Goal: Ask a question

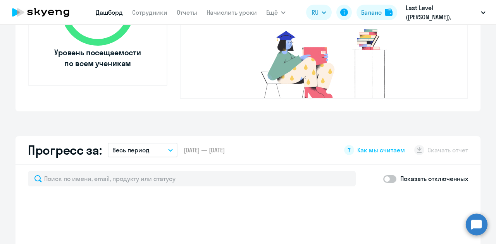
select select "30"
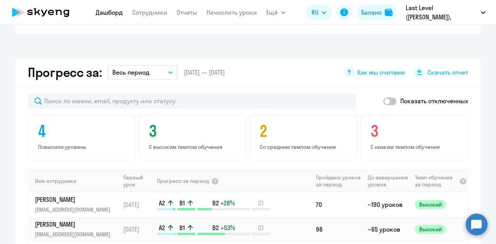
scroll to position [387, 0]
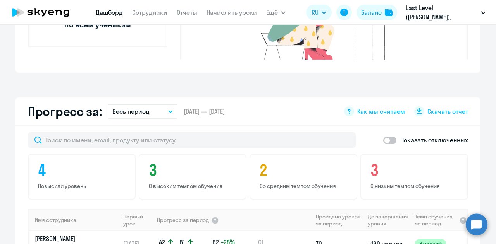
click at [473, 220] on circle at bounding box center [476, 225] width 22 height 22
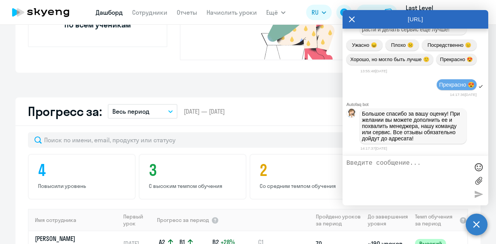
click at [403, 171] on textarea at bounding box center [407, 181] width 122 height 42
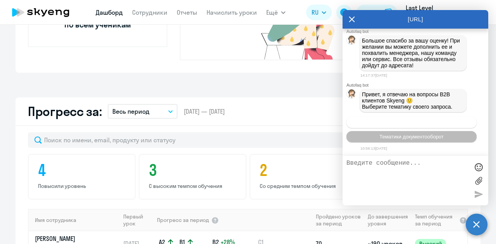
click at [406, 124] on span "Операционное сопровождение" at bounding box center [411, 123] width 73 height 6
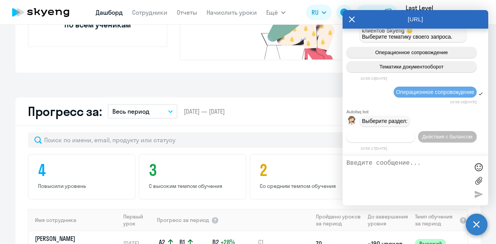
scroll to position [6111, 0]
click at [379, 137] on span "Действия по сотрудникам" at bounding box center [380, 137] width 60 height 6
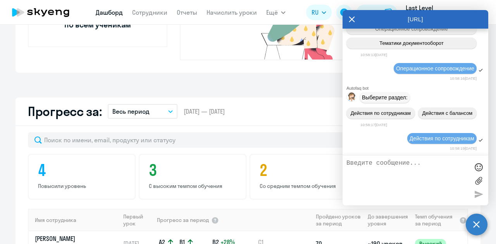
scroll to position [6226, 0]
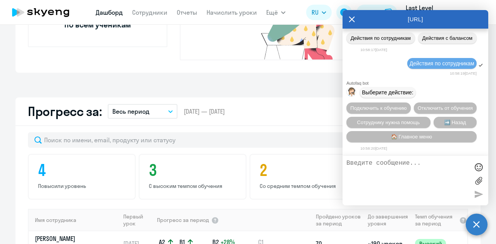
drag, startPoint x: 389, startPoint y: 169, endPoint x: 389, endPoint y: 165, distance: 4.3
click at [389, 167] on textarea at bounding box center [407, 181] width 122 height 42
type textarea "Связаться с менеджером"
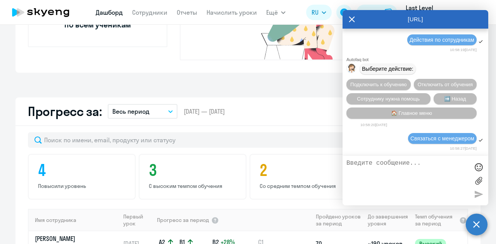
scroll to position [6249, 0]
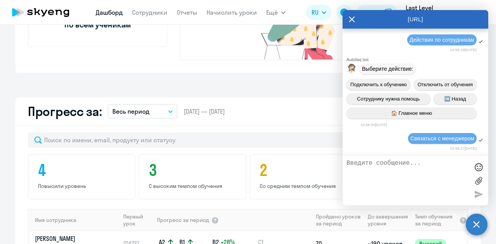
click at [384, 170] on textarea at bounding box center [407, 181] width 122 height 42
click at [391, 76] on div "Подключить к обучению Отключить от обучения Сотруднику нужна помощь ➡️ Назад 🏠 …" at bounding box center [415, 99] width 146 height 46
click at [398, 172] on textarea "Здравствуйте" at bounding box center [407, 181] width 122 height 42
paste textarea "Просто, к сожалению, у меня нет возможности посмотреть 32 растягивается на полг…"
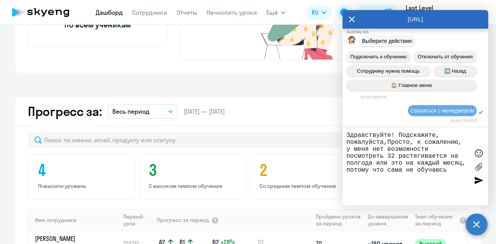
scroll to position [7, 0]
drag, startPoint x: 395, startPoint y: 175, endPoint x: 370, endPoint y: 166, distance: 26.5
click at [370, 166] on textarea "Здравствуйте! Подскажите, пожалуйста,Просто, к сожалению, у меня нет возможност…" at bounding box center [407, 167] width 122 height 70
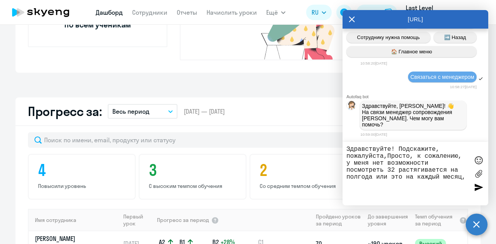
scroll to position [6306, 0]
drag, startPoint x: 388, startPoint y: 157, endPoint x: 458, endPoint y: 158, distance: 70.5
click at [458, 158] on textarea "Здравствуйте! Подскажите, пожалуйста,Просто, к сожалению, у меня нет возможност…" at bounding box center [407, 174] width 122 height 56
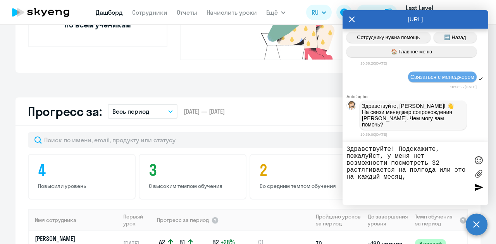
drag, startPoint x: 430, startPoint y: 165, endPoint x: 388, endPoint y: 156, distance: 43.0
click at [388, 156] on textarea "Здравствуйте! Подскажите, пожалуйст, у меня нет возможности посмотреть 32 растя…" at bounding box center [407, 174] width 122 height 56
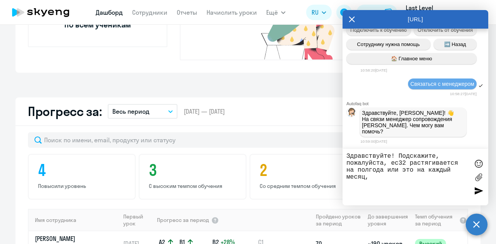
scroll to position [6299, 0]
click at [389, 171] on textarea "Здравствуйте! Подскажите, пожалуйста, если сотрудник покупает 32 растягивается …" at bounding box center [407, 177] width 122 height 49
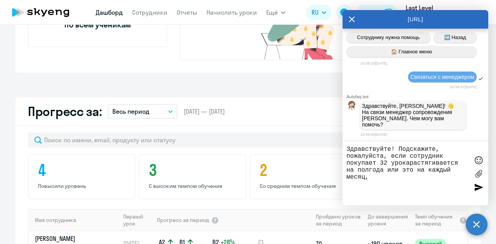
scroll to position [6306, 0]
drag, startPoint x: 409, startPoint y: 183, endPoint x: 419, endPoint y: 164, distance: 21.8
click at [419, 164] on textarea "Здравствуйте! Подскажите, пожалуйста, если сотрудник покупает 32 урока, растяги…" at bounding box center [407, 174] width 122 height 56
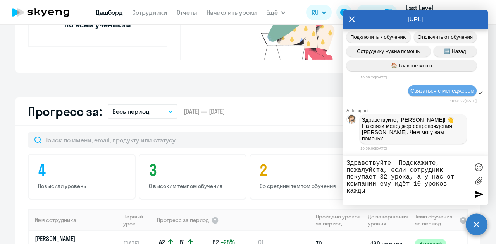
scroll to position [6299, 0]
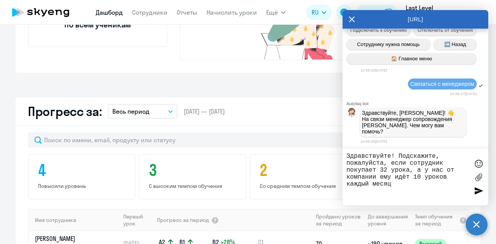
click at [449, 177] on textarea "Здравствуйте! Подскажите, пожалуйста, если сотрудник покупает 32 урока, а у нас…" at bounding box center [407, 177] width 122 height 49
click at [444, 175] on textarea "Здравствуйте! Подскажите, пожалуйста, если сотрудник покупает 32 урока, а у нас…" at bounding box center [407, 177] width 122 height 49
click at [451, 178] on textarea "Здравствуйте! Подскажите, пожалуйста, если сотрудник покупает 32 урока, а у нас…" at bounding box center [407, 177] width 122 height 49
click at [418, 178] on textarea "Здравствуйте! Подскажите, пожалуйста, если сотрудник покупает 32 урока, а у нас…" at bounding box center [407, 177] width 122 height 49
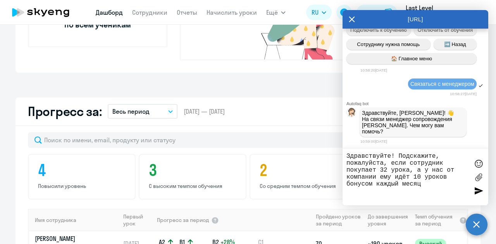
click at [418, 178] on textarea "Здравствуйте! Подскажите, пожалуйста, если сотрудник покупает 32 урока, а у нас…" at bounding box center [407, 177] width 122 height 49
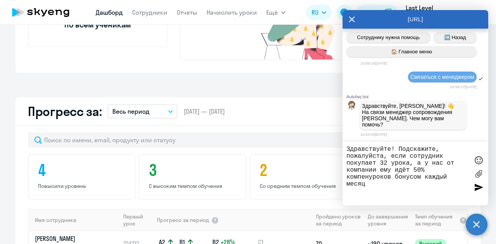
scroll to position [6306, 0]
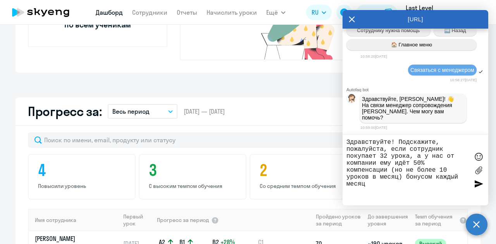
drag, startPoint x: 434, startPoint y: 178, endPoint x: 451, endPoint y: 202, distance: 28.6
click at [449, 201] on textarea "Здравствуйте! Подскажите, пожалуйста, если сотрудник покупает 32 урока, а у нас…" at bounding box center [407, 170] width 122 height 63
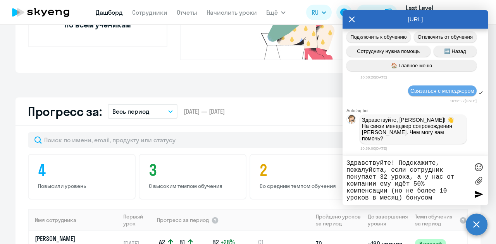
scroll to position [6292, 0]
click at [401, 162] on textarea "Здравствуйте! Подскажите, пожалуйста, если сотрудник покупает 32 урока, а у нас…" at bounding box center [407, 181] width 122 height 42
click at [415, 170] on textarea "Здравствуйте! Подскажите, пожалуйста, если сотрудник покупает 32 урока, а у нас…" at bounding box center [407, 181] width 122 height 42
click at [444, 199] on textarea "Здравствуйте! Подскажите, пожалуйста, если сотрудник покупает 32 урока, а у нас…" at bounding box center [407, 181] width 122 height 42
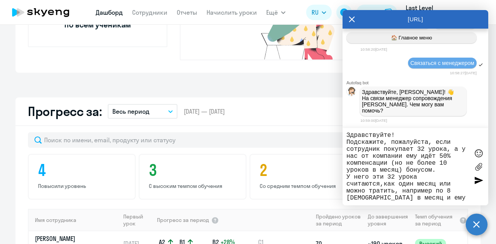
scroll to position [7, 0]
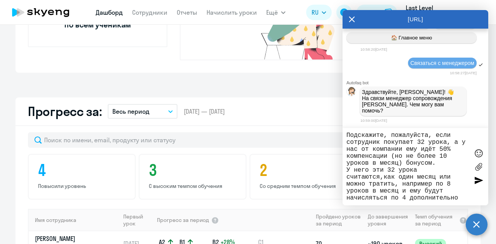
type textarea "Здравствуйте! Подскажите, пожалуйста, если сотрудник покупает 32 урока, а у нас…"
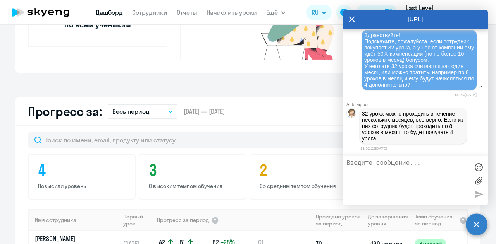
scroll to position [6426, 0]
click at [402, 177] on textarea at bounding box center [407, 181] width 122 height 42
type textarea "Супер, поняла)"
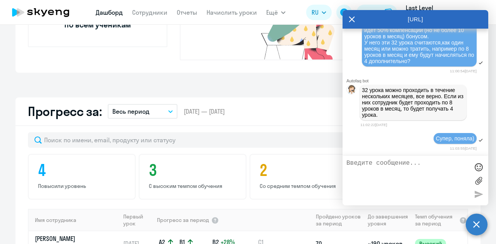
scroll to position [6449, 0]
click at [395, 107] on p "32 урока можно проходить в течение нескольких месяцев, все верно. Если из них с…" at bounding box center [413, 102] width 102 height 31
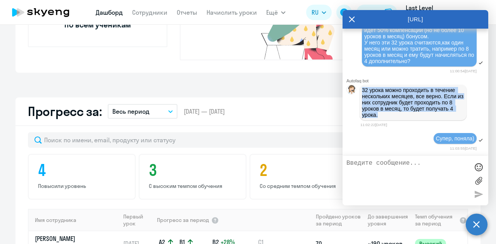
click at [395, 107] on p "32 урока можно проходить в течение нескольких месяцев, все верно. Если из них с…" at bounding box center [413, 102] width 102 height 31
copy p "32 урока можно проходить в течение нескольких месяцев, все верно. Если из них с…"
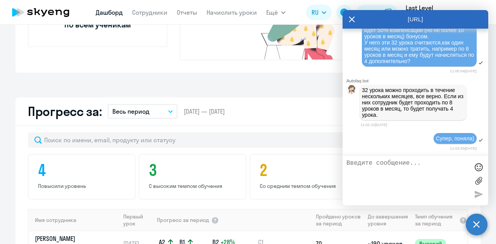
click at [377, 171] on textarea at bounding box center [407, 181] width 122 height 42
type textarea "Спасибо!"
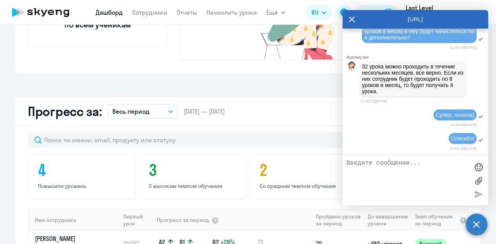
scroll to position [6473, 0]
click at [427, 85] on p "32 урока можно проходить в течение нескольких месяцев, все верно. Если из них с…" at bounding box center [413, 78] width 102 height 31
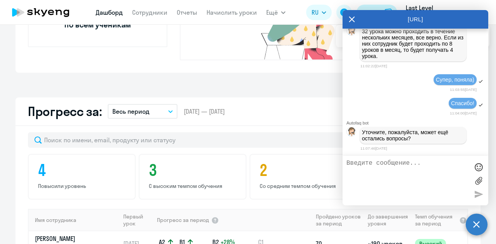
scroll to position [6508, 0]
click at [380, 174] on textarea at bounding box center [407, 181] width 122 height 42
click at [380, 166] on textarea at bounding box center [407, 181] width 122 height 42
type textarea "Нет, это всё, спасибо"
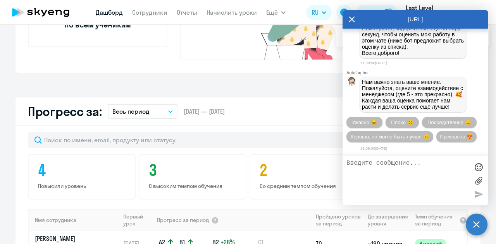
scroll to position [6721, 0]
click at [440, 135] on span "Прекрасно 😍" at bounding box center [456, 137] width 33 height 6
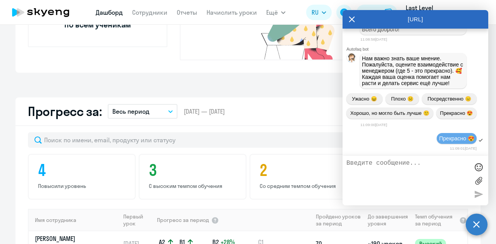
scroll to position [6800, 0]
